Goal: Find specific page/section: Find specific page/section

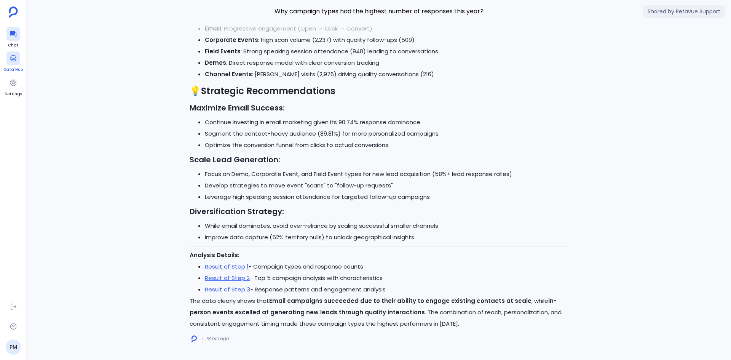
click at [13, 62] on icon at bounding box center [14, 58] width 8 height 8
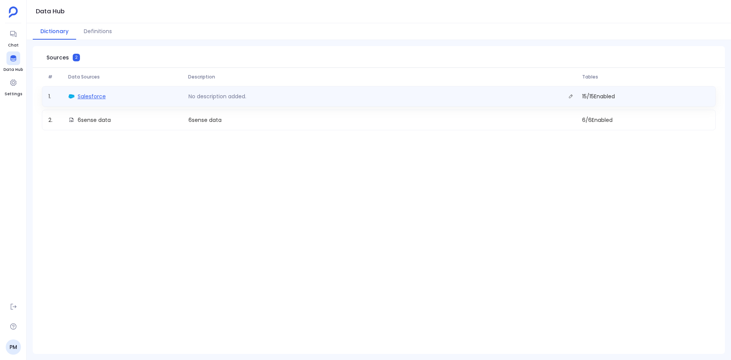
click at [105, 99] on span "Salesforce" at bounding box center [92, 97] width 28 height 8
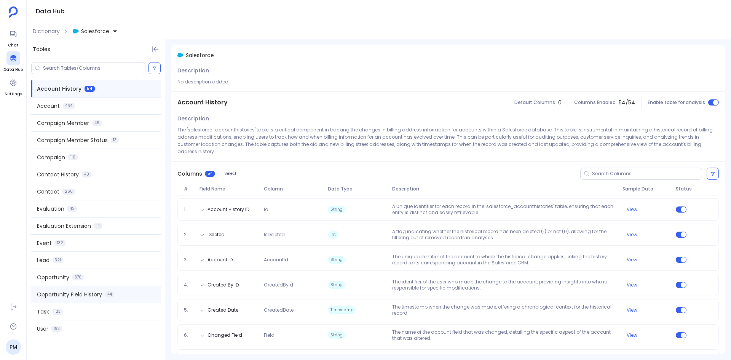
click at [91, 293] on span "Opportunity Field History" at bounding box center [69, 295] width 65 height 8
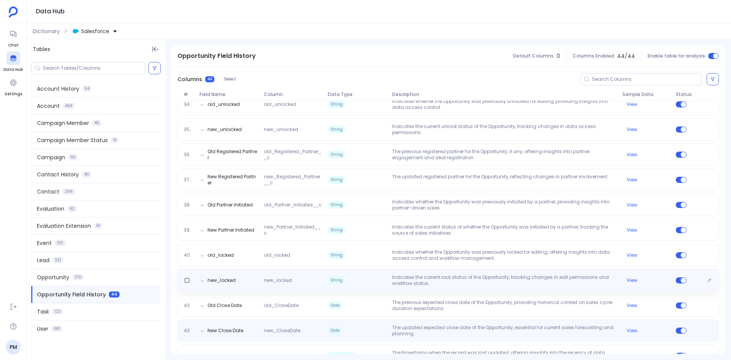
scroll to position [947, 0]
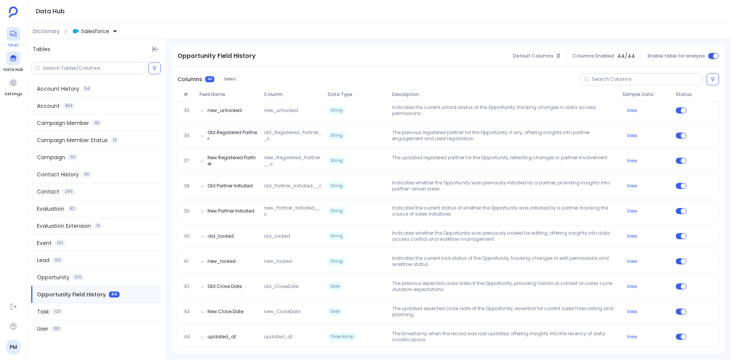
click at [11, 37] on icon at bounding box center [14, 34] width 8 height 8
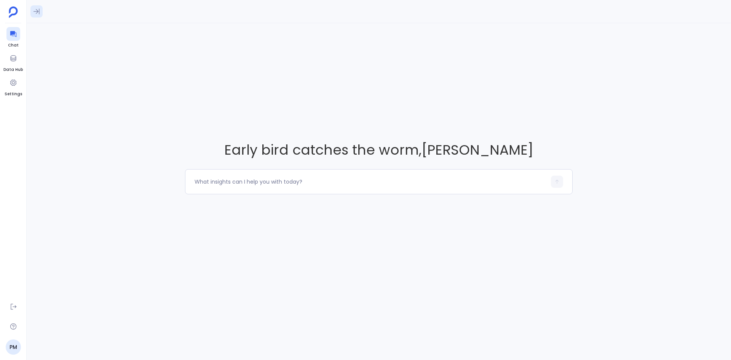
click at [39, 11] on icon at bounding box center [37, 12] width 8 height 8
click at [118, 131] on div "Early bird catches the worm , [PERSON_NAME]" at bounding box center [379, 167] width 705 height 288
